Goal: Communication & Community: Answer question/provide support

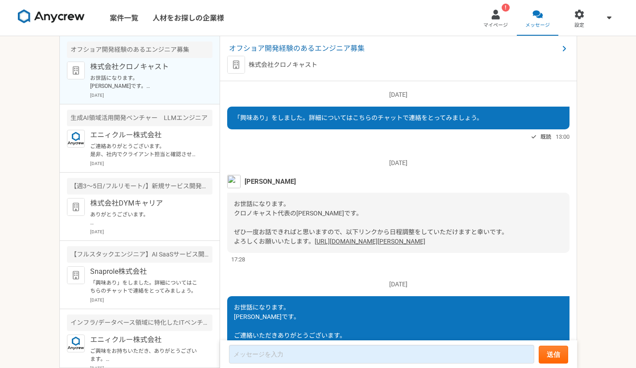
scroll to position [90, 0]
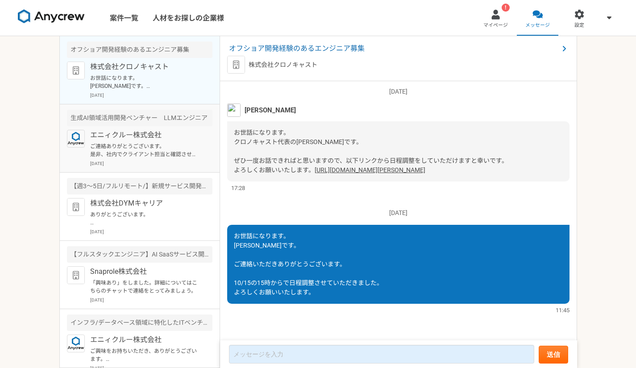
click at [155, 151] on p "ご連絡ありがとうございます。 是非、社内でクライアント担当と確認させていただければと思いますので、下記リンクから、事前に、スキルシートの送付をいただけますでし…" at bounding box center [145, 150] width 110 height 16
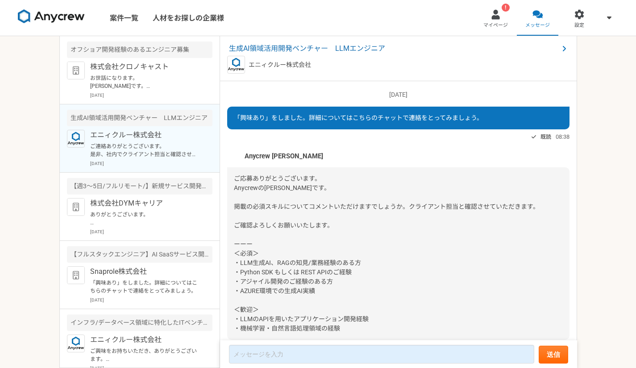
scroll to position [350, 0]
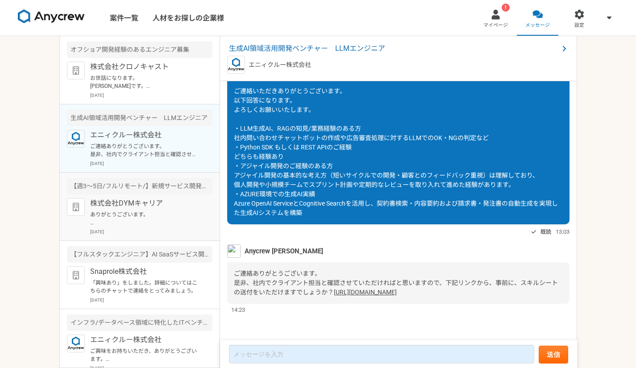
click at [163, 196] on article "【週3〜5日/フルリモート/】新規サービス開発フルスタックエンジニア 株式会社DYMキャリア ありがとうございます。 上記の日時承知いたしました。 当日よろし…" at bounding box center [140, 207] width 160 height 68
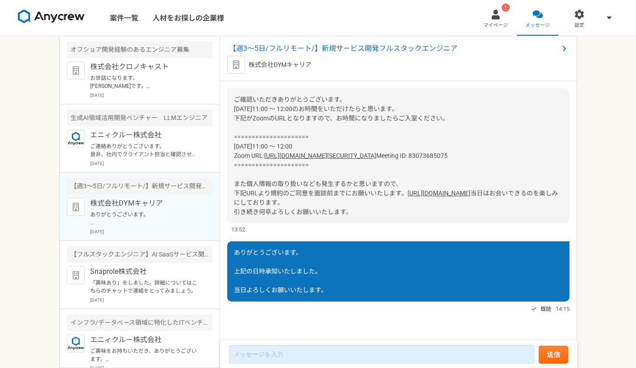
scroll to position [470, 0]
click at [149, 72] on p "株式会社クロノキャスト" at bounding box center [145, 67] width 110 height 11
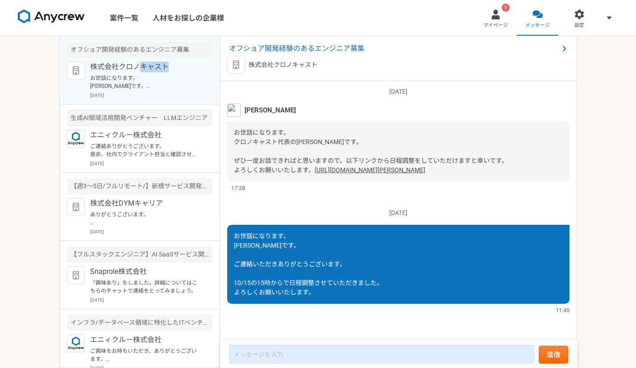
scroll to position [90, 0]
click at [149, 72] on p "株式会社クロノキャスト" at bounding box center [145, 67] width 110 height 11
click at [128, 214] on p "ありがとうございます。 上記の日時承知いたしました。 当日よろしくお願いいたします。" at bounding box center [145, 219] width 110 height 16
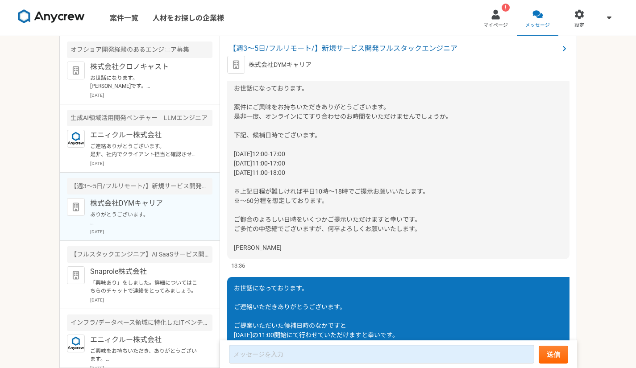
scroll to position [489, 0]
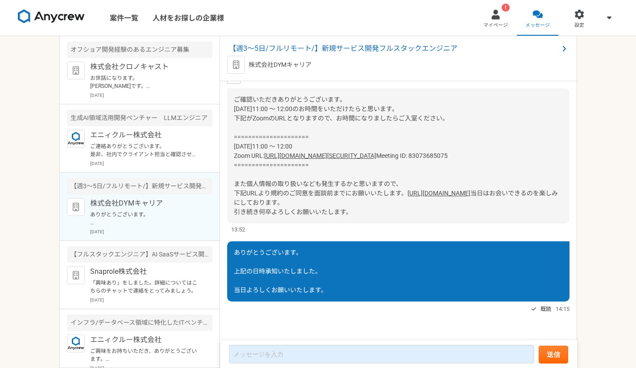
click at [407, 190] on link "[URL][DOMAIN_NAME]" at bounding box center [438, 193] width 63 height 7
click at [319, 44] on span "【週3〜5日/フルリモート/】新規サービス開発フルスタックエンジニア" at bounding box center [394, 48] width 330 height 11
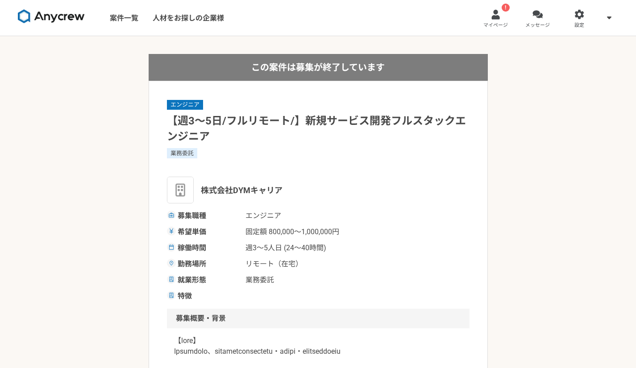
scroll to position [70, 0]
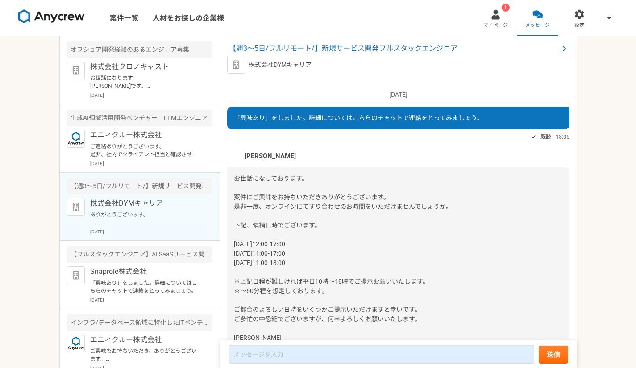
scroll to position [489, 0]
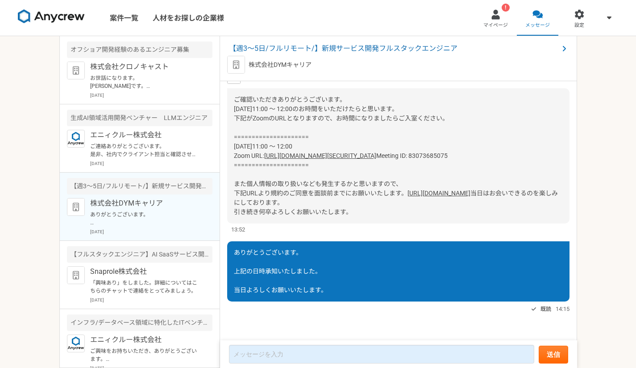
drag, startPoint x: 508, startPoint y: 129, endPoint x: 266, endPoint y: 125, distance: 242.3
click at [266, 125] on div "ご確認いただきありがとうございます。 [DATE]11:00 ～ 12:00のお時間をいただけたらと思います。 下記がZoomのURLとなりますので、お時間に…" at bounding box center [398, 155] width 342 height 135
copy link "[URL][DOMAIN_NAME][SECURITY_DATA]"
drag, startPoint x: 246, startPoint y: 65, endPoint x: 310, endPoint y: 69, distance: 64.0
click at [310, 69] on div "株式会社DYMキャリア" at bounding box center [398, 65] width 342 height 18
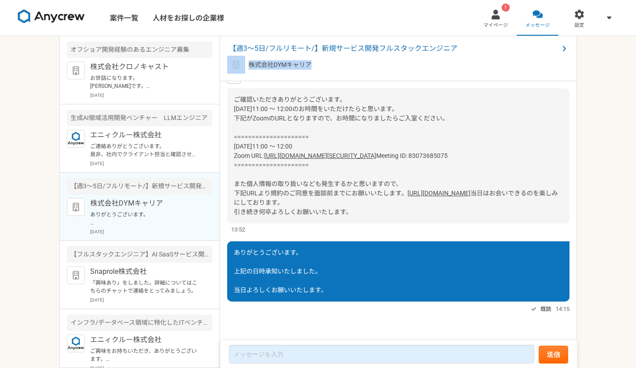
copy div "株式会社DYMキャリア"
